Goal: Entertainment & Leisure: Consume media (video, audio)

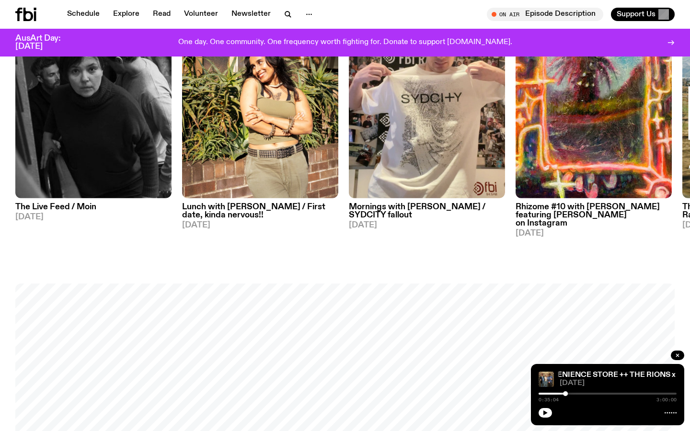
scroll to position [524, 0]
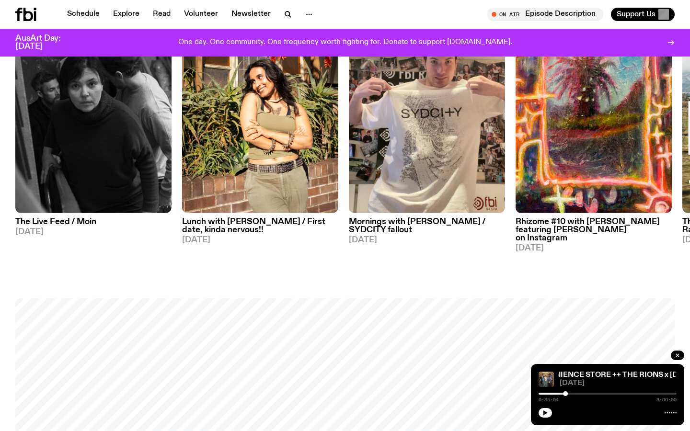
click at [238, 221] on h3 "Lunch with [PERSON_NAME] / First date, kinda nervous!!" at bounding box center [260, 226] width 156 height 16
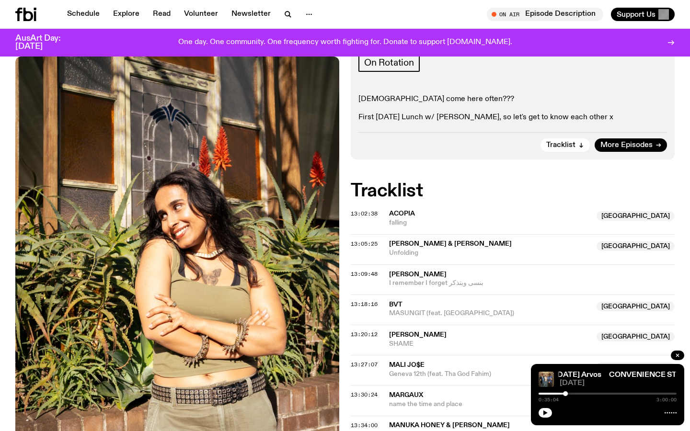
scroll to position [199, 0]
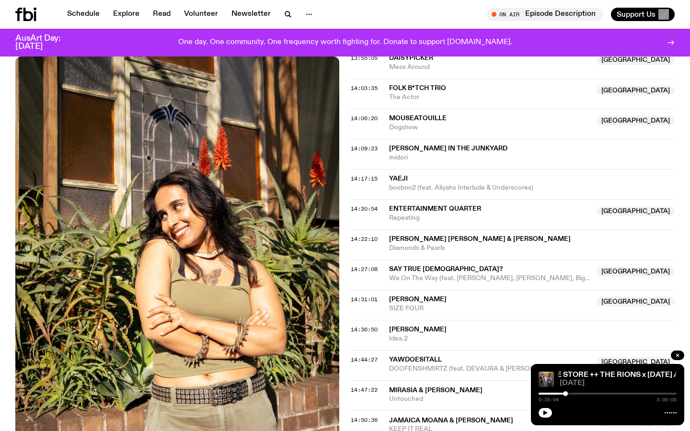
scroll to position [1169, 0]
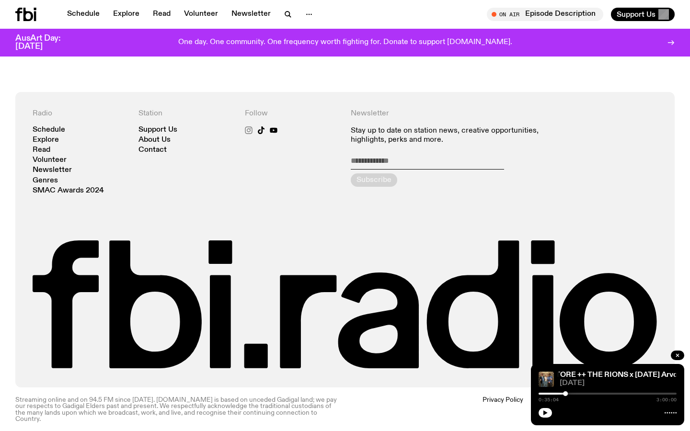
click at [245, 129] on icon at bounding box center [249, 131] width 8 height 8
